Goal: Task Accomplishment & Management: Manage account settings

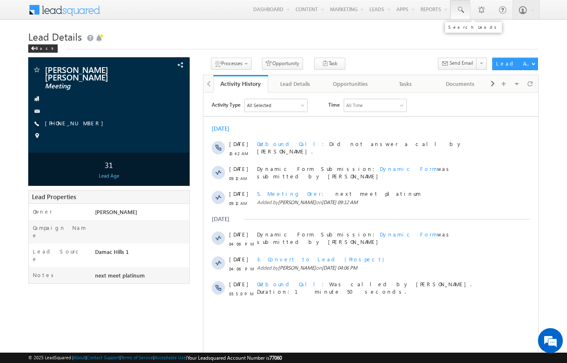
click at [460, 12] on span at bounding box center [460, 10] width 8 height 8
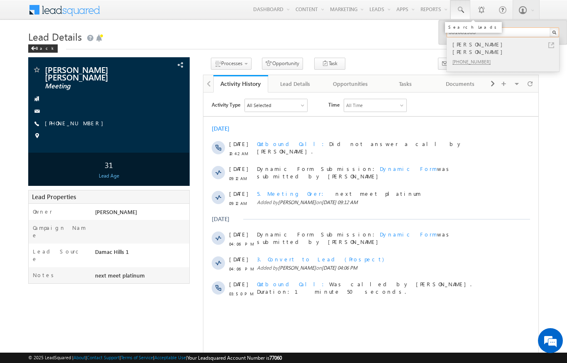
type input "551681933"
click at [510, 56] on div "[PHONE_NUMBER]" at bounding box center [505, 61] width 111 height 10
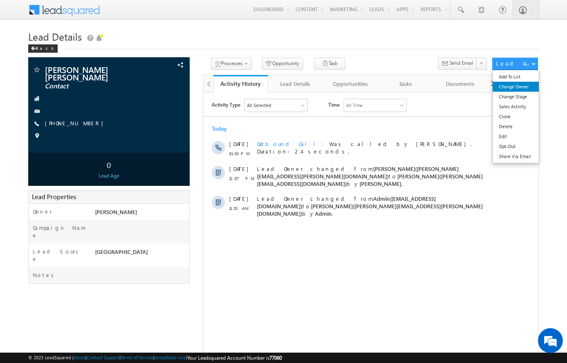
click at [521, 86] on link "Change Owner" at bounding box center [515, 87] width 46 height 10
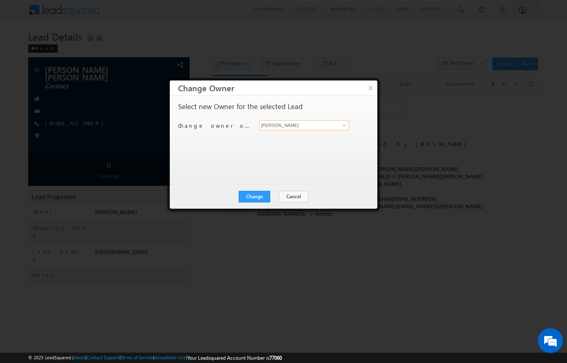
click at [331, 122] on input "[PERSON_NAME]" at bounding box center [304, 125] width 90 height 10
click at [345, 121] on link at bounding box center [343, 125] width 10 height 8
click at [292, 144] on span "bhargav.nayak@indglobal.ae" at bounding box center [299, 141] width 75 height 6
type input "Bhargav Nayak"
click at [256, 196] on button "Change" at bounding box center [254, 197] width 32 height 12
